Goal: Task Accomplishment & Management: Manage account settings

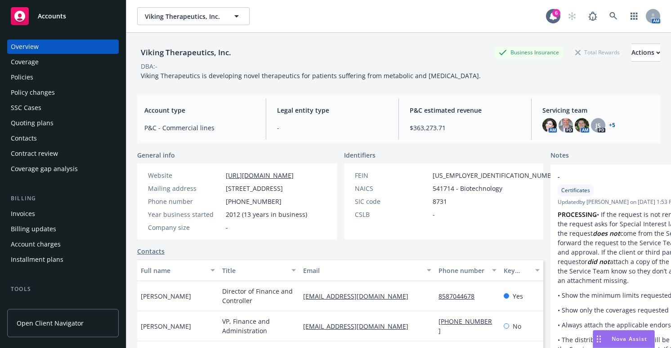
scroll to position [237, 0]
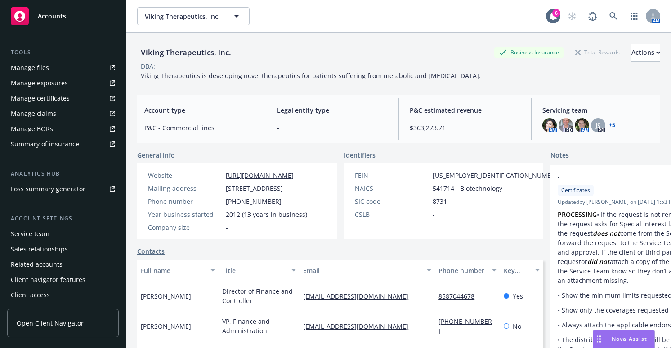
click at [42, 141] on div "Summary of insurance" at bounding box center [45, 144] width 68 height 14
click at [63, 145] on div "Summary of insurance" at bounding box center [45, 144] width 68 height 14
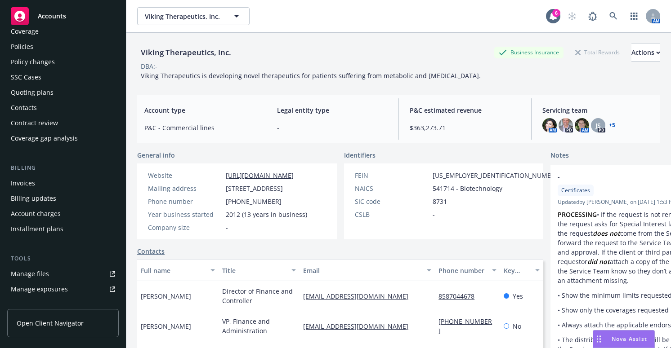
scroll to position [0, 0]
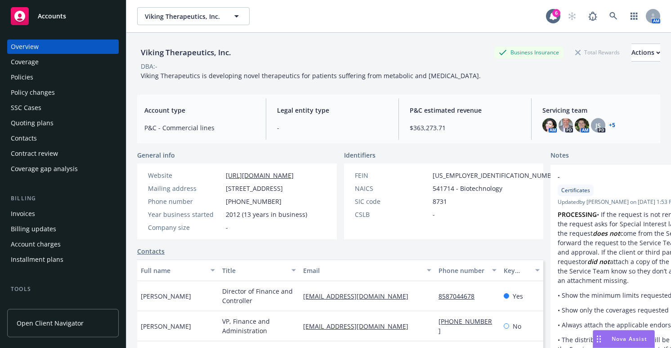
click at [31, 61] on div "Coverage" at bounding box center [25, 62] width 28 height 14
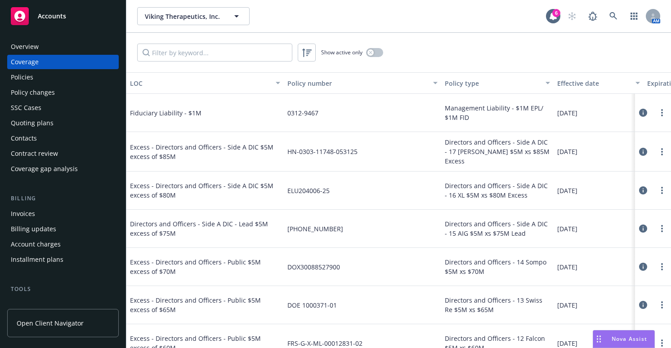
click at [639, 111] on icon at bounding box center [643, 113] width 8 height 8
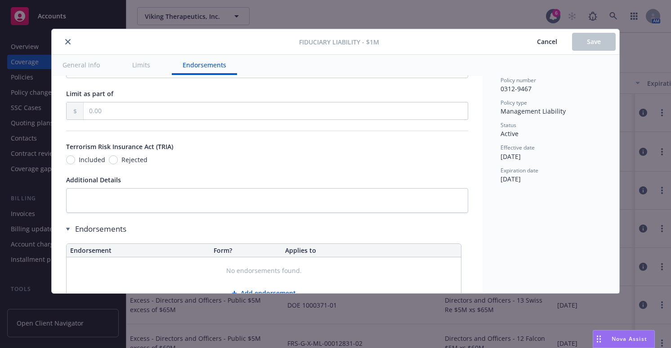
scroll to position [616, 0]
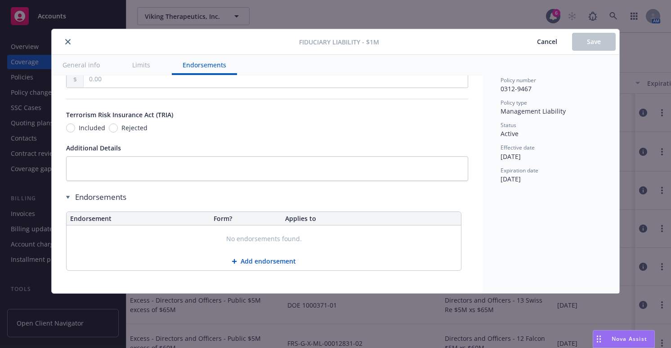
click at [64, 42] on button "close" at bounding box center [67, 41] width 11 height 11
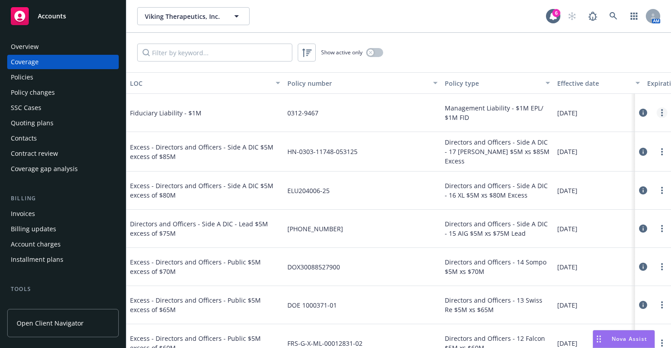
click at [661, 114] on icon "more" at bounding box center [662, 112] width 2 height 7
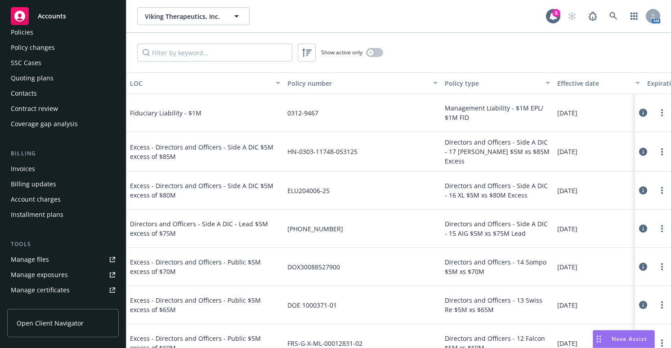
click at [31, 169] on div "Invoices" at bounding box center [23, 169] width 24 height 14
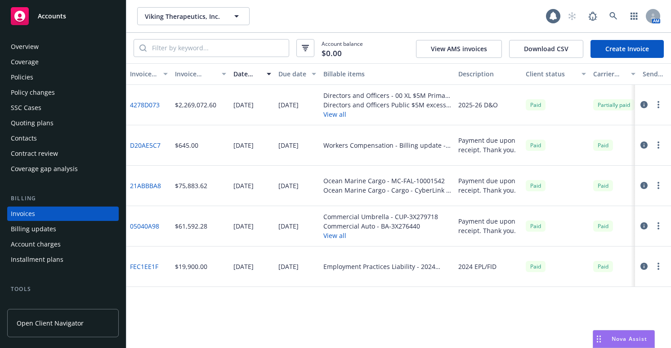
scroll to position [25, 0]
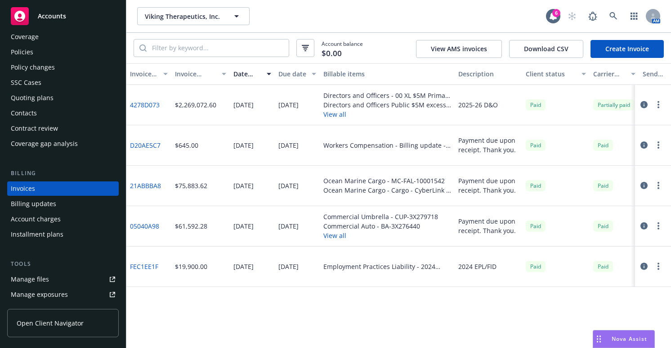
click at [645, 266] on icon "button" at bounding box center [643, 266] width 7 height 7
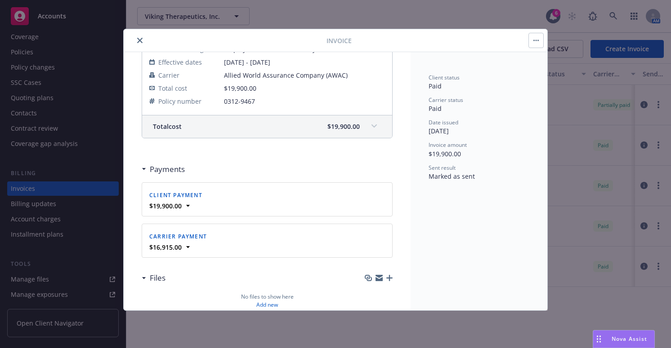
scroll to position [134, 0]
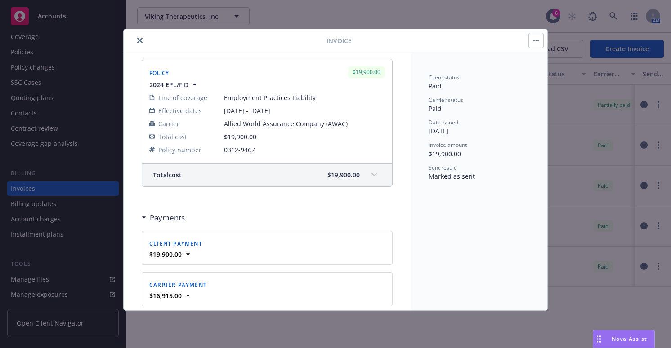
click at [539, 40] on button "button" at bounding box center [536, 40] width 14 height 14
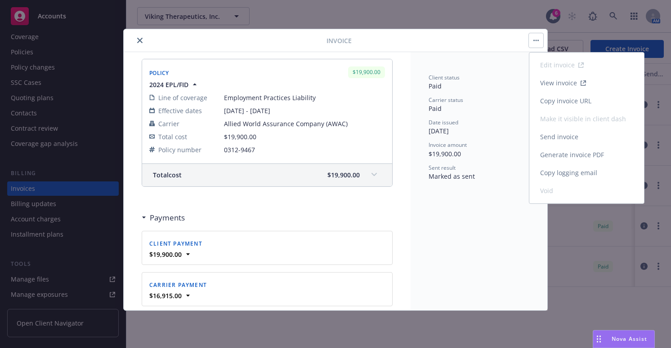
click at [548, 84] on link "View invoice" at bounding box center [586, 83] width 115 height 18
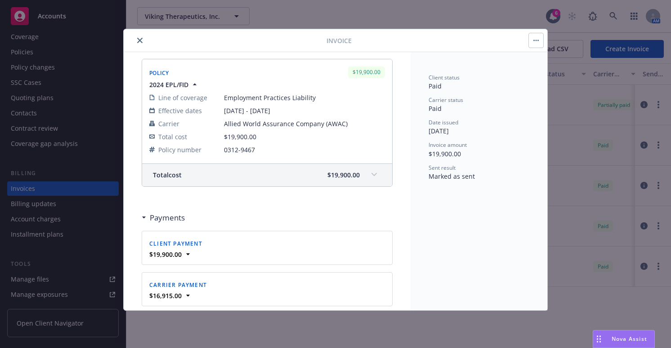
click at [140, 41] on icon "close" at bounding box center [139, 40] width 5 height 5
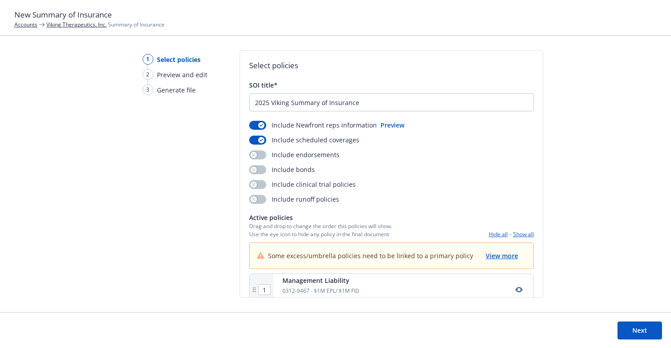
click at [322, 187] on div "Include clinical trial policies" at bounding box center [302, 184] width 107 height 9
click at [261, 186] on button "button" at bounding box center [257, 184] width 17 height 9
click at [259, 168] on button "button" at bounding box center [257, 169] width 17 height 9
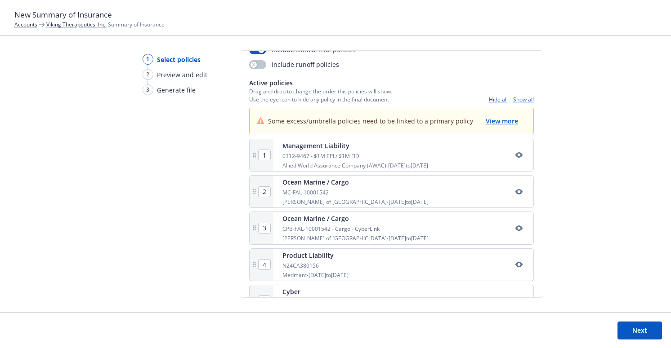
click at [626, 326] on button "Next" at bounding box center [639, 331] width 44 height 18
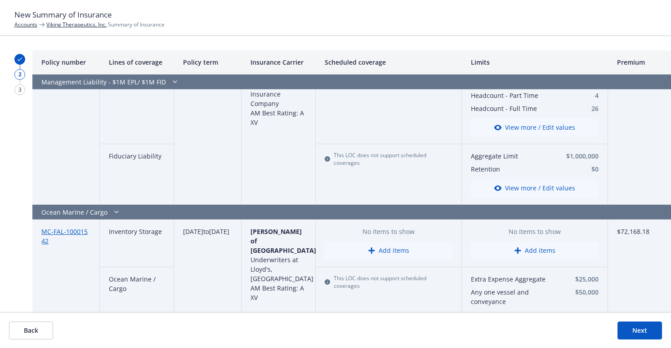
scroll to position [0, 0]
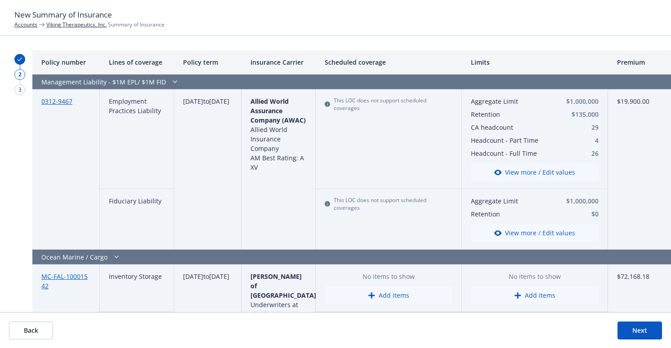
click at [645, 329] on button "Next" at bounding box center [639, 331] width 44 height 18
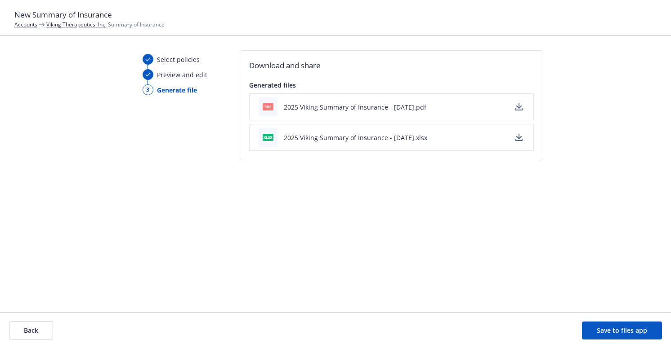
click at [519, 138] on icon "button" at bounding box center [519, 136] width 6 height 5
click at [316, 240] on div "Download and share Generated files pdf 2025 Viking Summary of Insurance - [DATE…" at bounding box center [391, 174] width 303 height 248
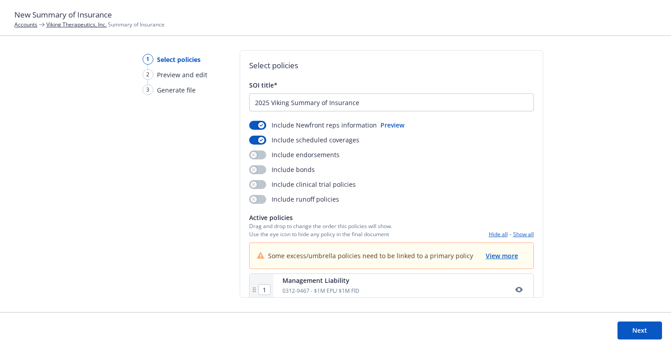
click at [289, 170] on div "Include bonds" at bounding box center [282, 169] width 66 height 9
click at [258, 168] on button "button" at bounding box center [257, 169] width 17 height 9
click at [258, 187] on button "button" at bounding box center [257, 184] width 17 height 9
click at [257, 200] on button "button" at bounding box center [257, 199] width 17 height 9
click at [258, 200] on div "button" at bounding box center [261, 199] width 6 height 6
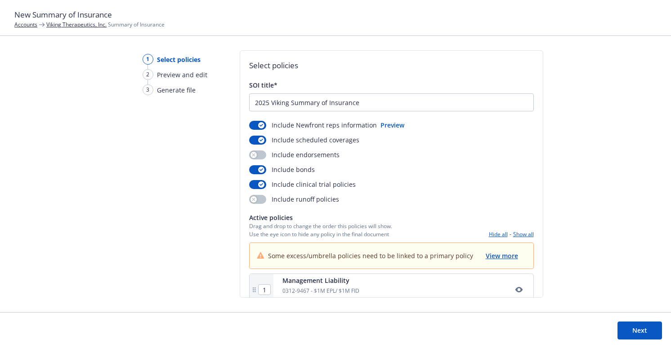
click at [630, 331] on button "Next" at bounding box center [639, 331] width 44 height 18
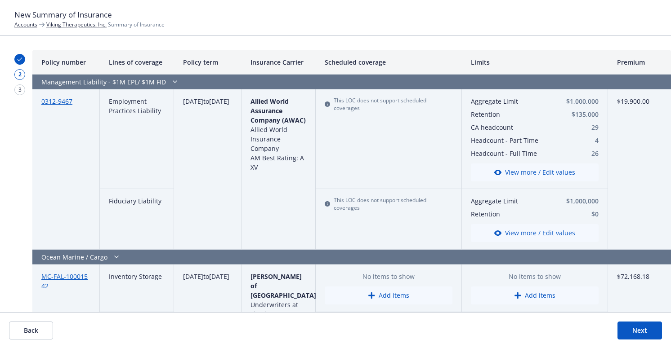
click at [626, 329] on button "Next" at bounding box center [639, 331] width 44 height 18
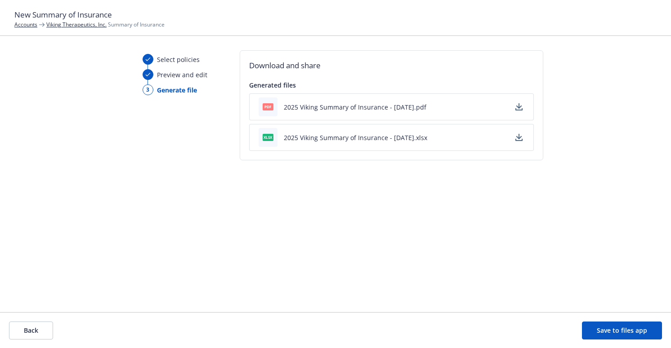
click at [162, 88] on span "Generate file" at bounding box center [177, 89] width 40 height 9
click at [364, 136] on button "2025 Viking Summary of Insurance - [DATE].xlsx" at bounding box center [355, 137] width 143 height 9
drag, startPoint x: 416, startPoint y: 109, endPoint x: 267, endPoint y: 191, distance: 169.8
click at [267, 191] on div "Download and share Generated files pdf 2025 Viking Summary of Insurance - [DATE…" at bounding box center [391, 174] width 303 height 248
click at [629, 331] on button "Save to files app" at bounding box center [622, 331] width 80 height 18
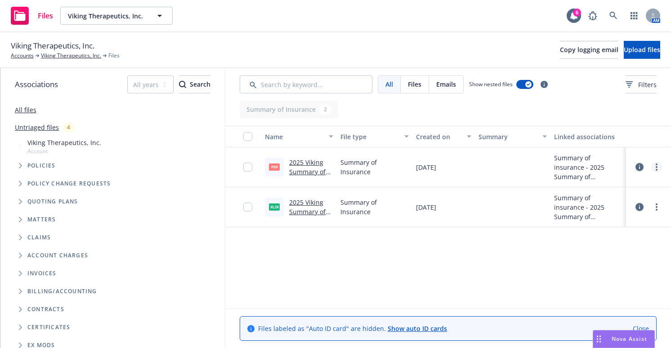
click at [658, 167] on link "more" at bounding box center [656, 167] width 11 height 11
click at [637, 167] on icon at bounding box center [639, 167] width 8 height 8
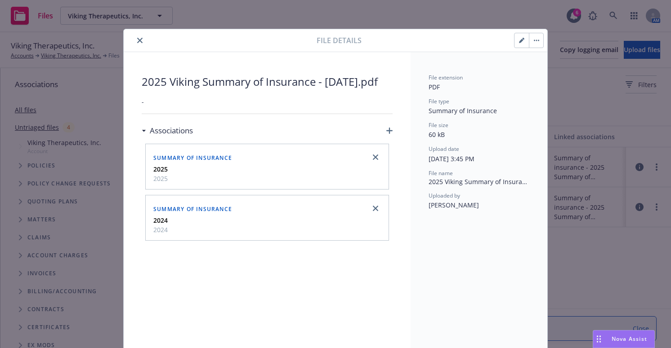
click at [520, 41] on icon "button" at bounding box center [521, 40] width 5 height 5
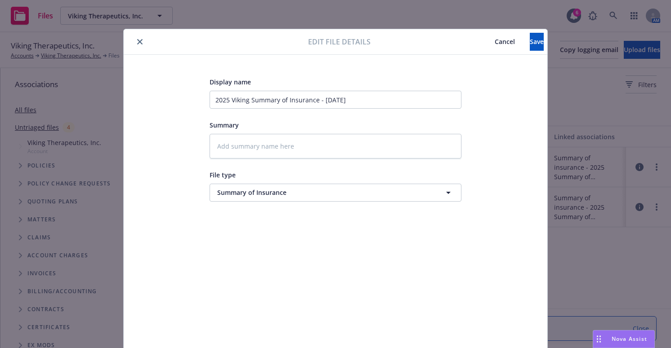
click at [480, 46] on button "Cancel" at bounding box center [505, 42] width 50 height 18
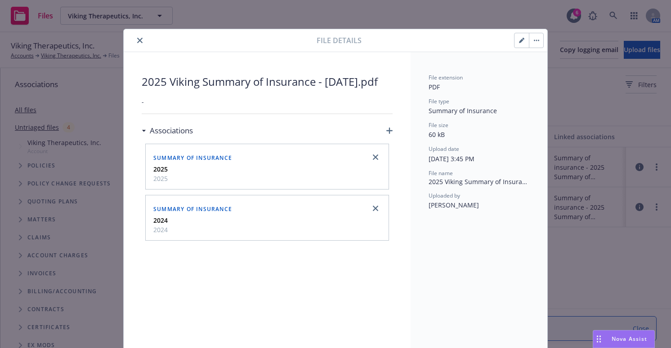
click at [137, 40] on icon "close" at bounding box center [139, 40] width 5 height 5
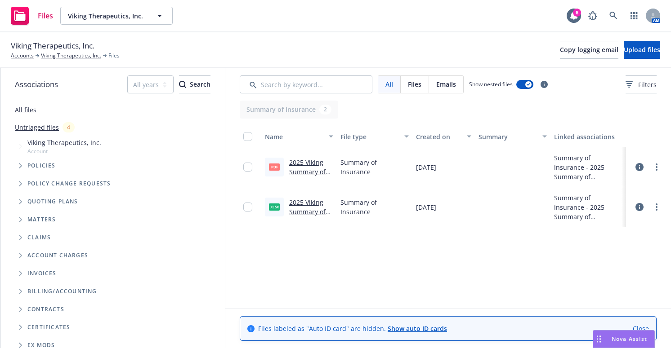
click at [256, 169] on div at bounding box center [250, 167] width 14 height 29
click at [249, 169] on input "checkbox" at bounding box center [247, 167] width 9 height 9
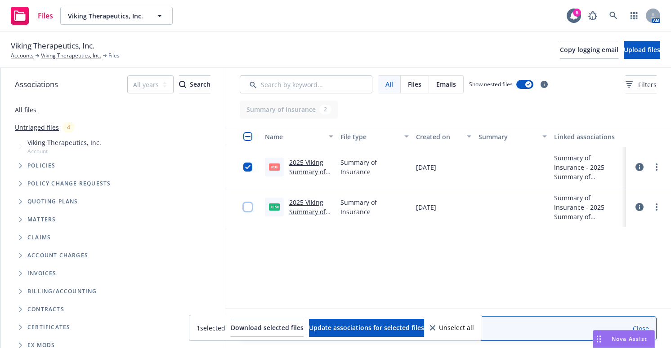
click at [247, 211] on input "checkbox" at bounding box center [247, 207] width 9 height 9
click at [636, 167] on icon at bounding box center [639, 167] width 8 height 8
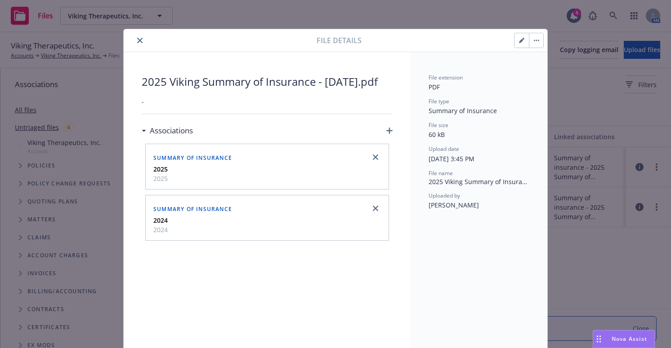
scroll to position [14, 0]
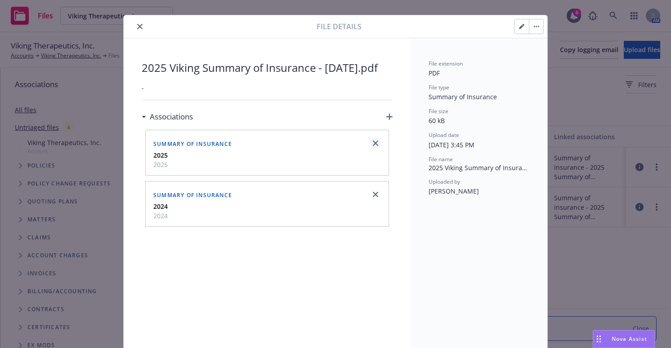
click at [373, 146] on icon "close" at bounding box center [375, 143] width 5 height 5
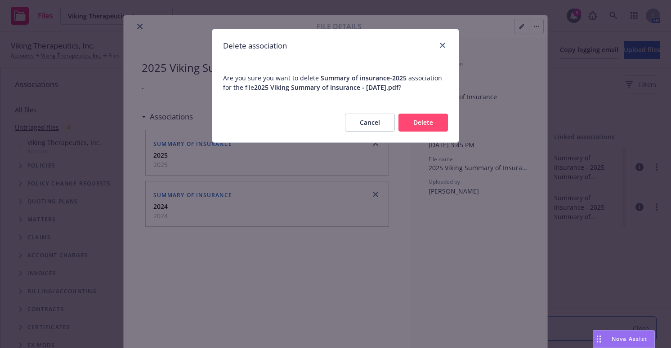
click at [410, 123] on button "Delete" at bounding box center [422, 123] width 49 height 18
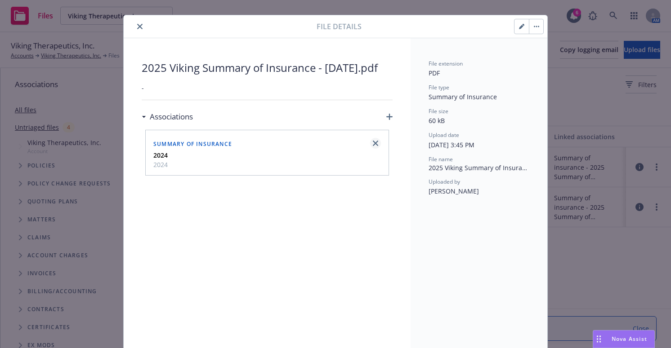
click at [373, 146] on icon "close" at bounding box center [375, 143] width 5 height 5
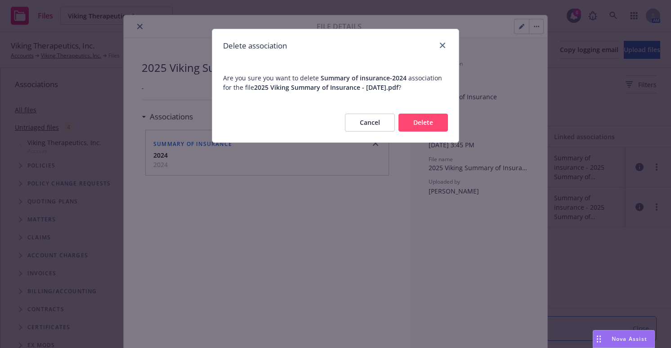
click at [423, 130] on button "Delete" at bounding box center [422, 123] width 49 height 18
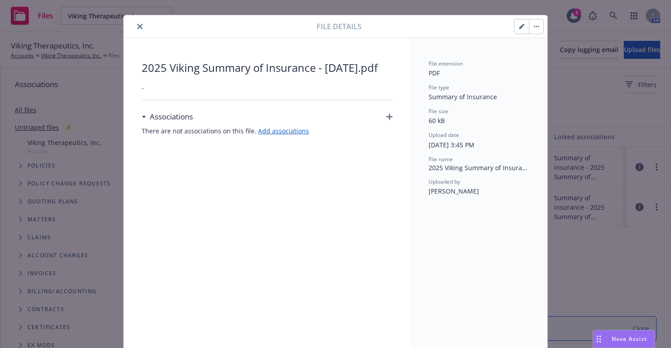
click at [137, 24] on icon "close" at bounding box center [139, 26] width 5 height 5
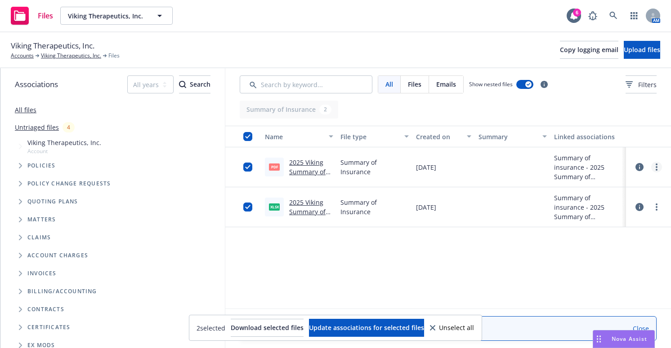
click at [659, 169] on link "more" at bounding box center [656, 167] width 11 height 11
click at [599, 223] on link "Edit" at bounding box center [616, 222] width 89 height 18
type textarea "x"
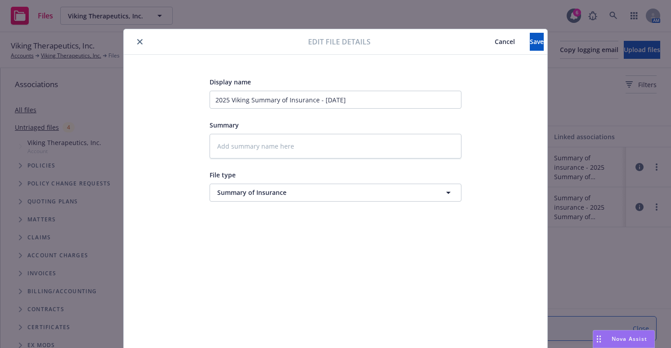
scroll to position [17, 0]
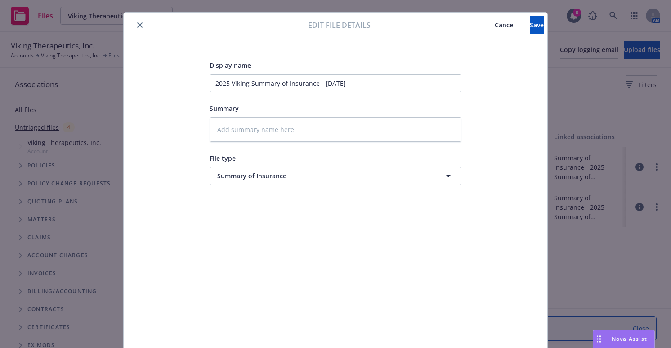
click at [137, 26] on icon "close" at bounding box center [139, 24] width 5 height 5
